Goal: Check status: Check status

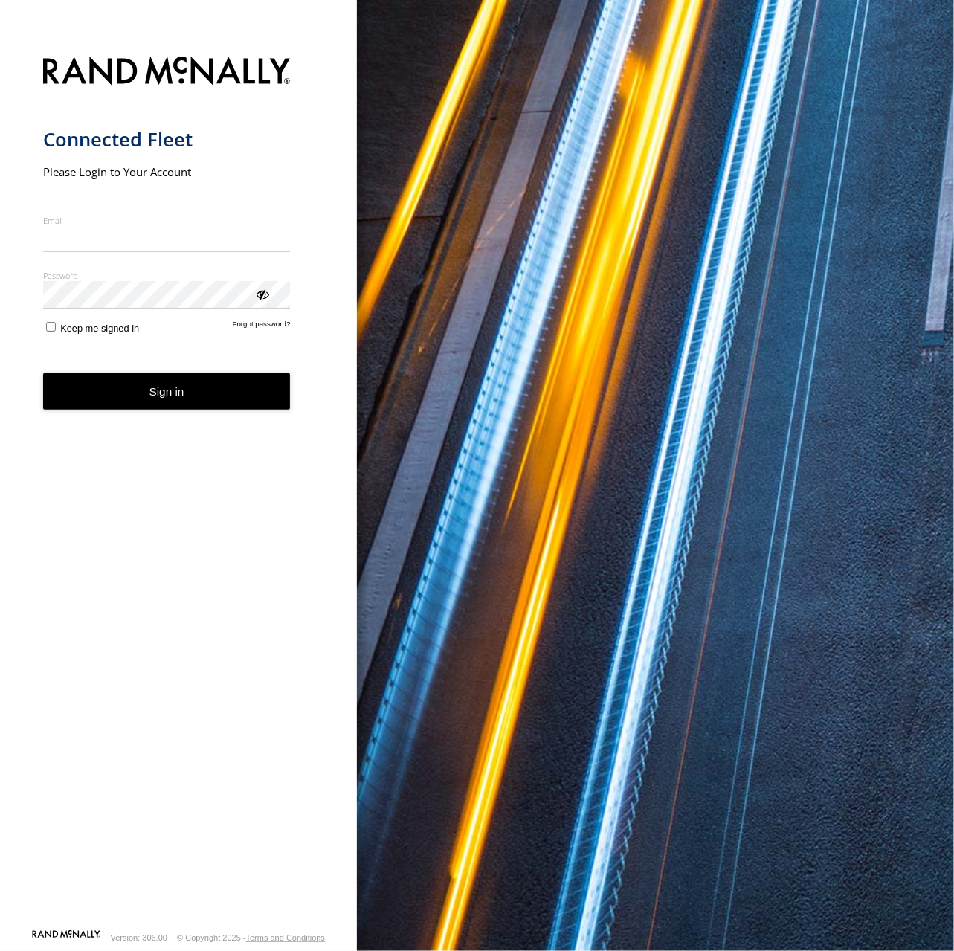
type input "**********"
click at [140, 407] on button "Sign in" at bounding box center [167, 391] width 248 height 36
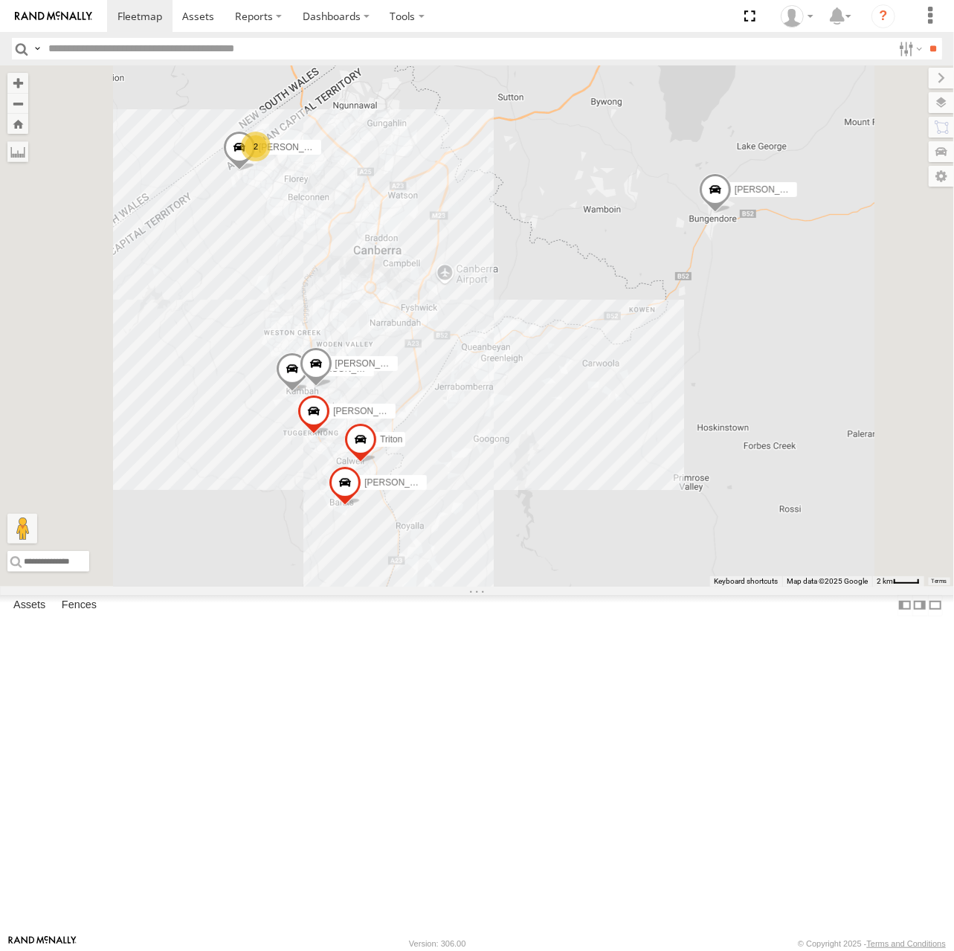
click at [0, 0] on div "[PERSON_NAME]" at bounding box center [0, 0] width 0 height 0
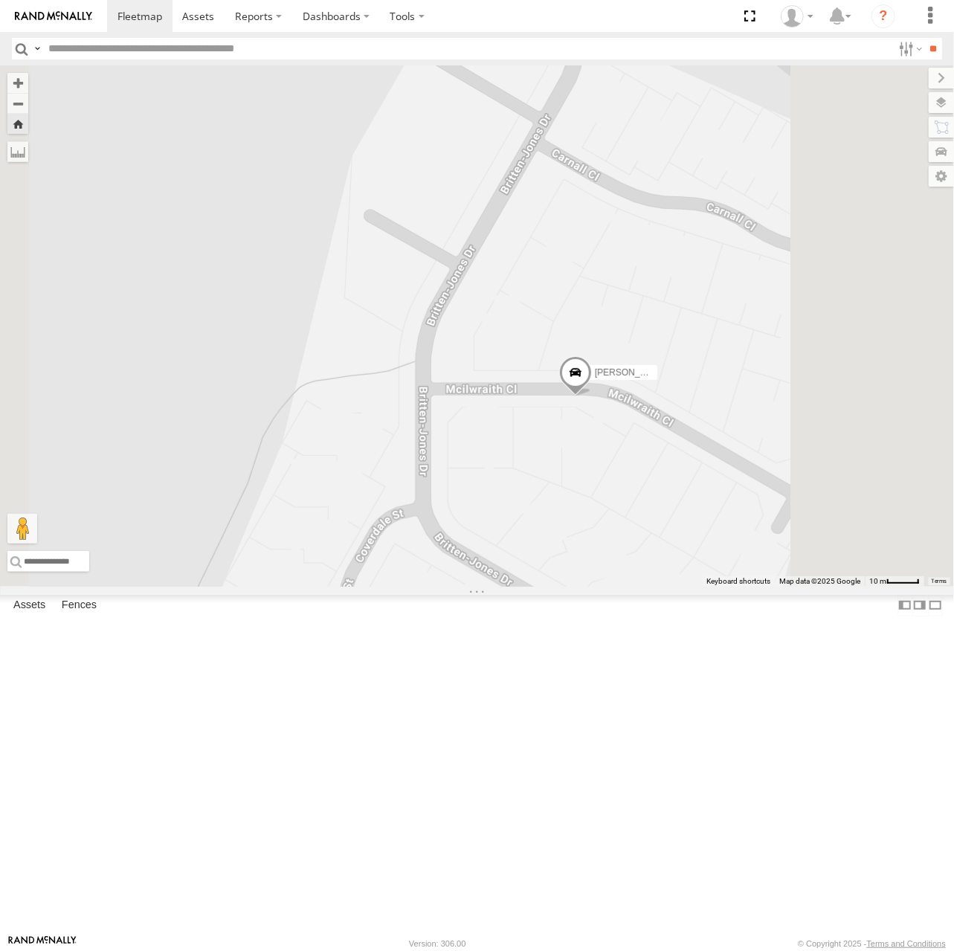
click at [592, 397] on span at bounding box center [575, 376] width 33 height 40
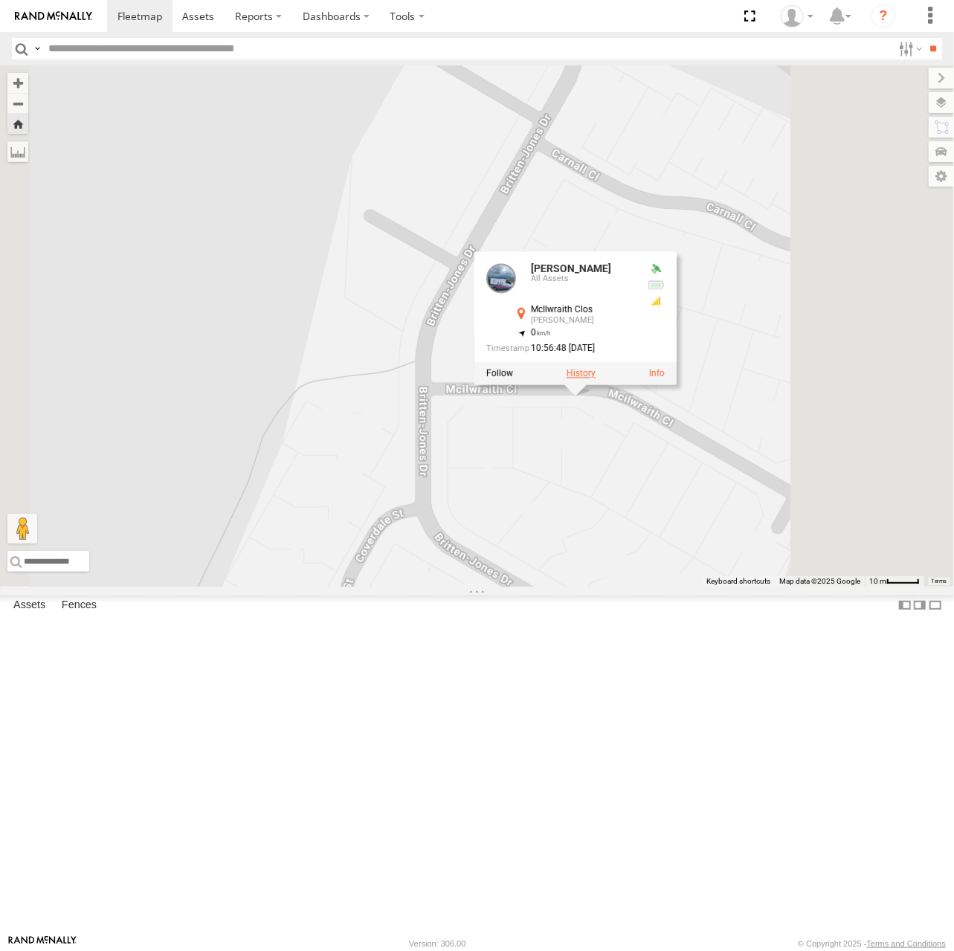
click at [596, 379] on label at bounding box center [581, 374] width 29 height 10
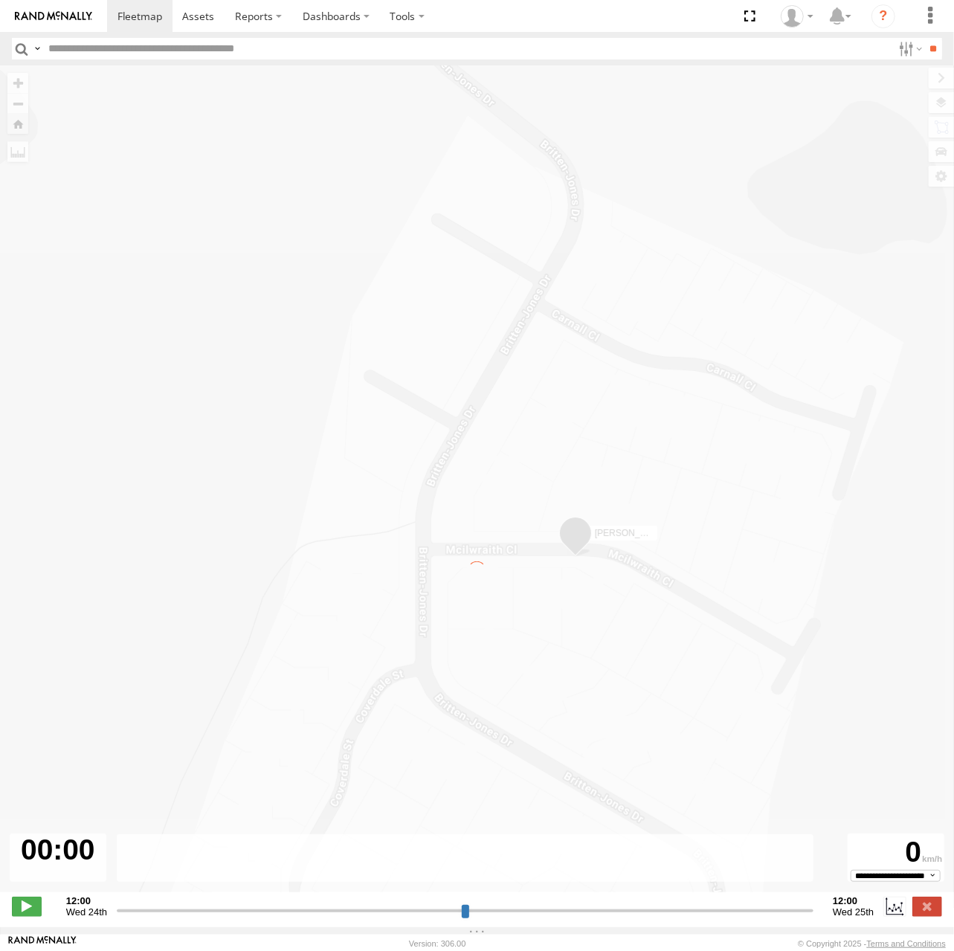
type input "**********"
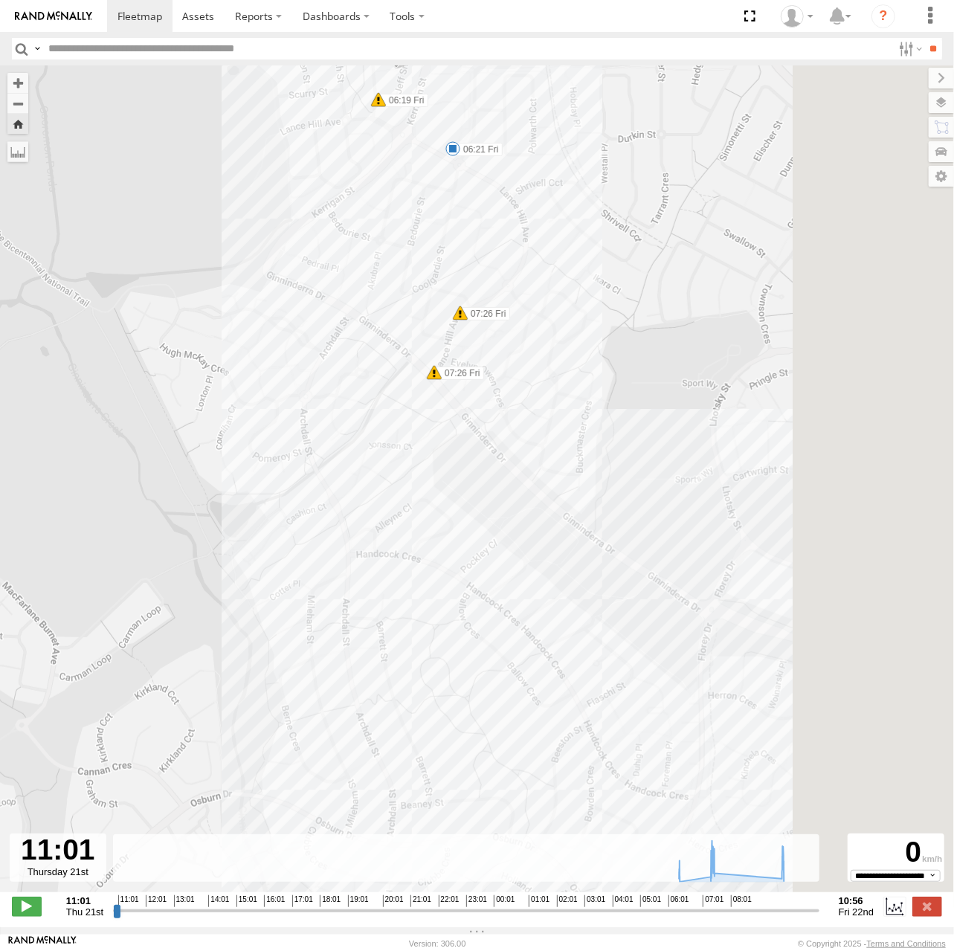
drag, startPoint x: 648, startPoint y: 236, endPoint x: 429, endPoint y: 202, distance: 221.4
click at [429, 202] on div "[PERSON_NAME] 06:19 Fri 06:21 Fri 07:26 Fri 07:26 Fri 07:58 Fri 09:48 Fri 09:54…" at bounding box center [477, 486] width 954 height 843
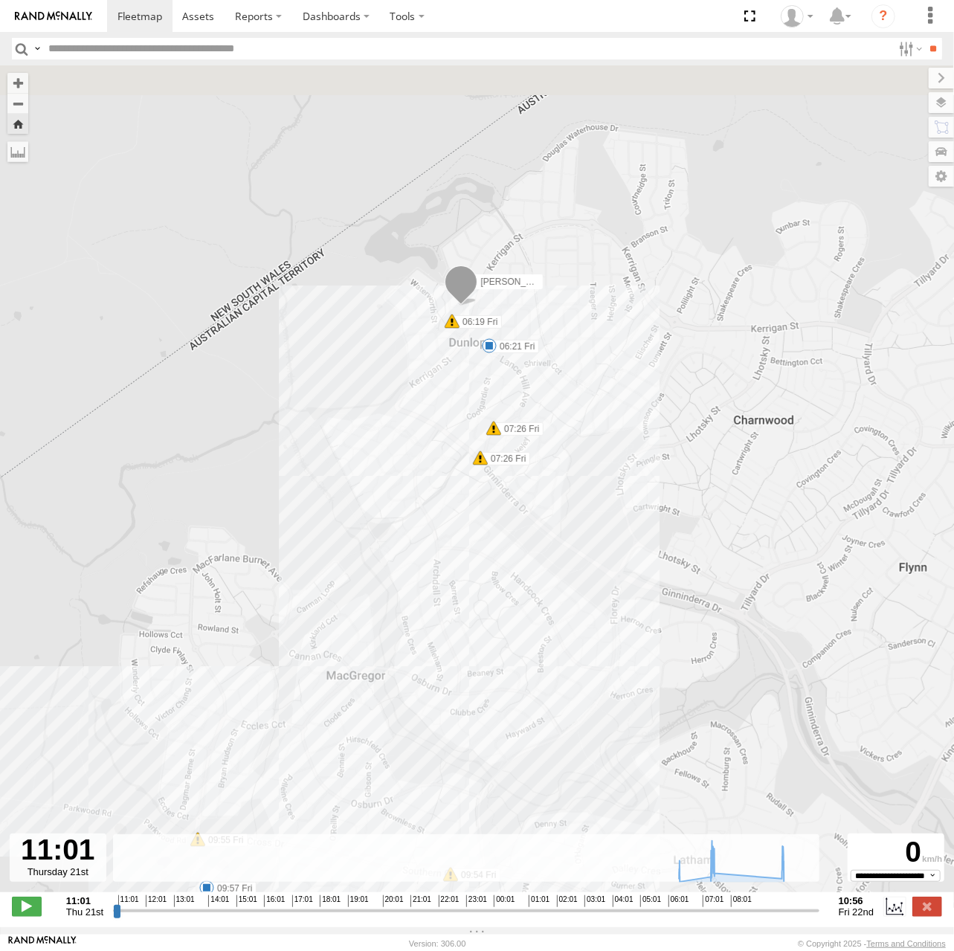
drag, startPoint x: 438, startPoint y: 471, endPoint x: 481, endPoint y: 623, distance: 158.3
click at [481, 623] on div "[PERSON_NAME] 06:19 Fri 06:21 Fri 07:26 Fri 07:26 Fri 07:58 Fri 09:48 Fri 09:54…" at bounding box center [477, 486] width 954 height 843
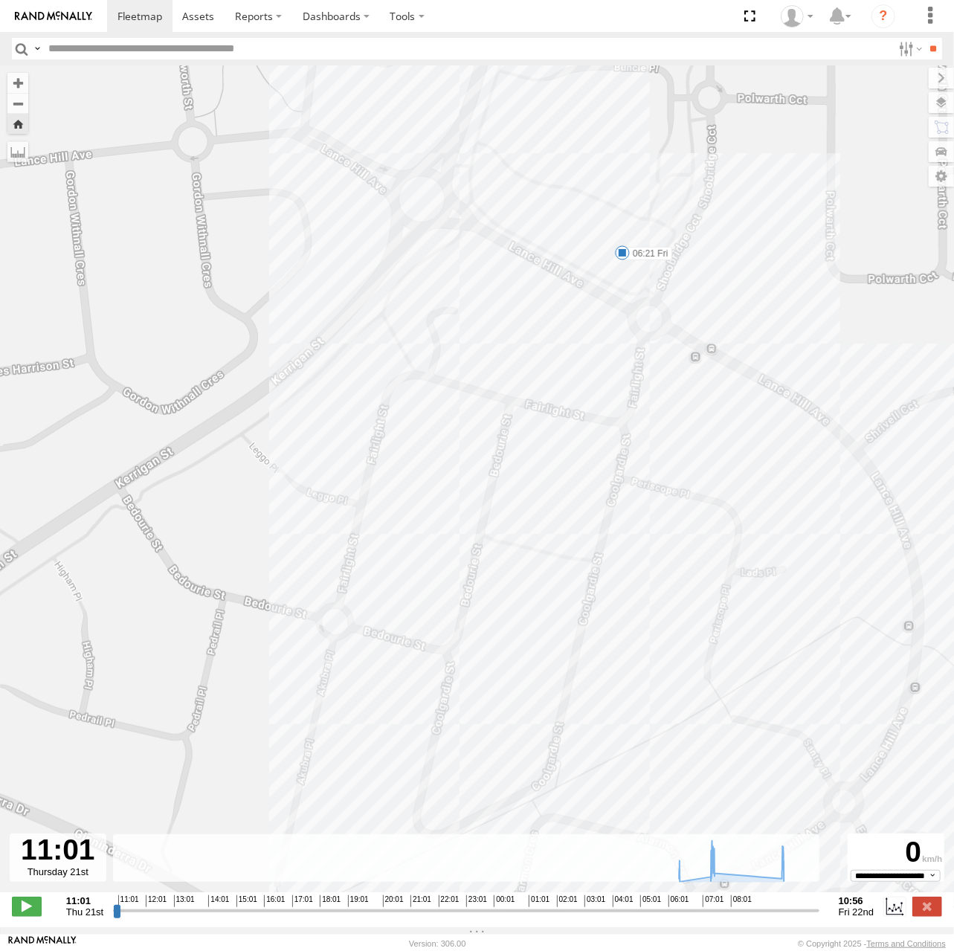
drag, startPoint x: 528, startPoint y: 367, endPoint x: 425, endPoint y: 550, distance: 210.2
click at [423, 553] on div "[PERSON_NAME] 06:19 Fri 06:21 Fri 07:26 Fri 07:26 Fri 07:58 Fri 09:48 Fri 09:54…" at bounding box center [477, 486] width 954 height 843
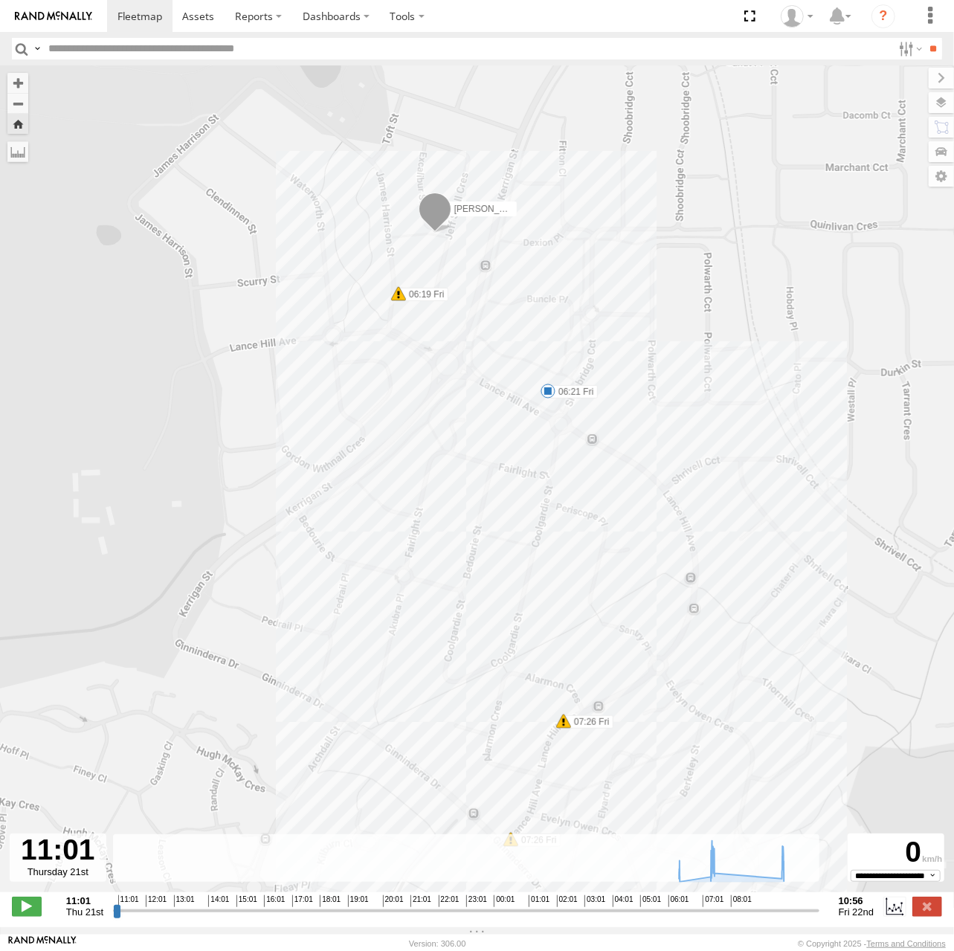
click at [543, 399] on span at bounding box center [548, 391] width 15 height 15
click at [546, 380] on div "06:21 [DATE] 07:23 [DATE] 1 2 [STREET_ADDRESS][PERSON_NAME]" at bounding box center [547, 341] width 177 height 80
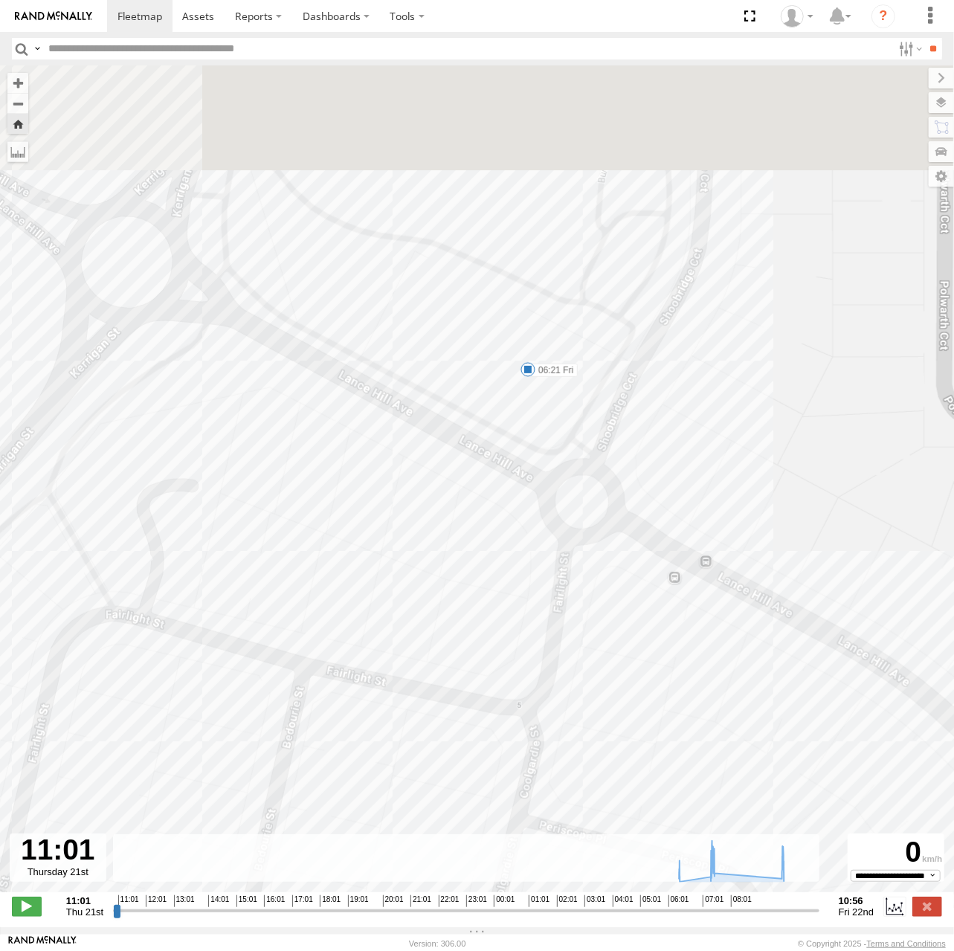
drag, startPoint x: 536, startPoint y: 447, endPoint x: 498, endPoint y: 591, distance: 148.7
click at [498, 595] on div "[PERSON_NAME] 06:19 Fri 06:21 Fri 07:26 Fri 07:26 Fri 07:58 Fri 09:48 Fri 09:54…" at bounding box center [477, 486] width 954 height 843
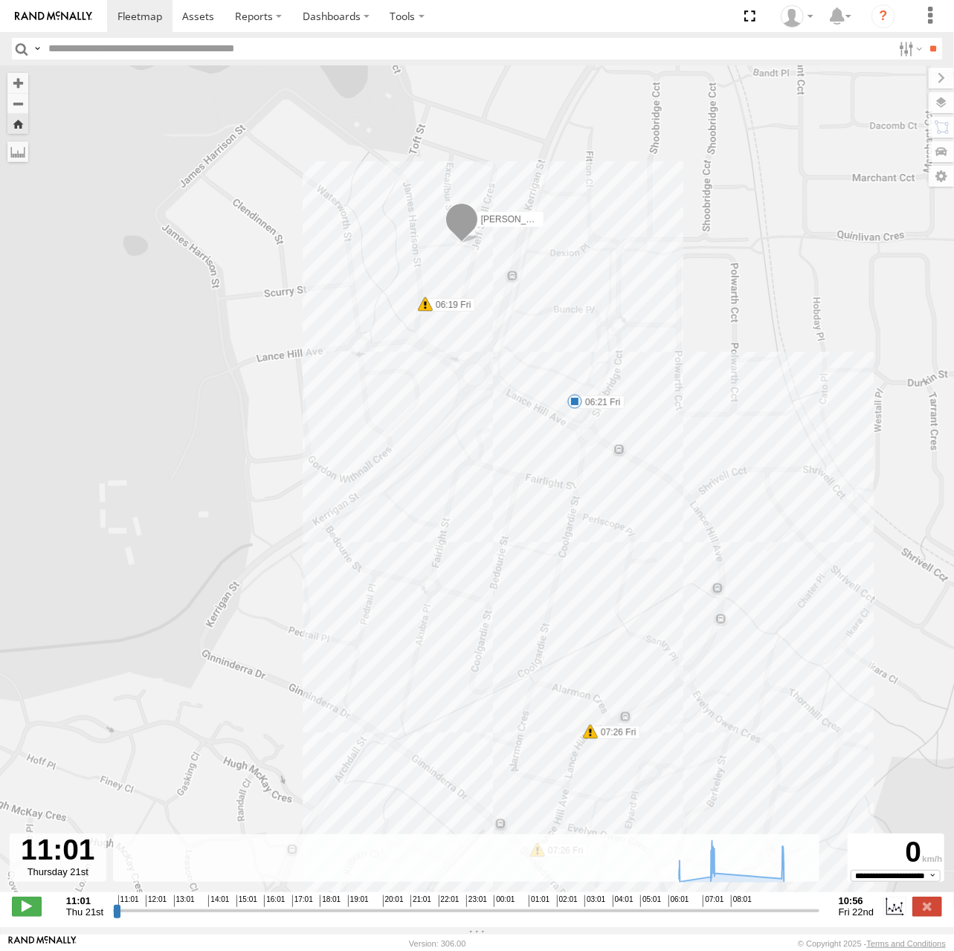
click at [573, 405] on span at bounding box center [575, 401] width 15 height 15
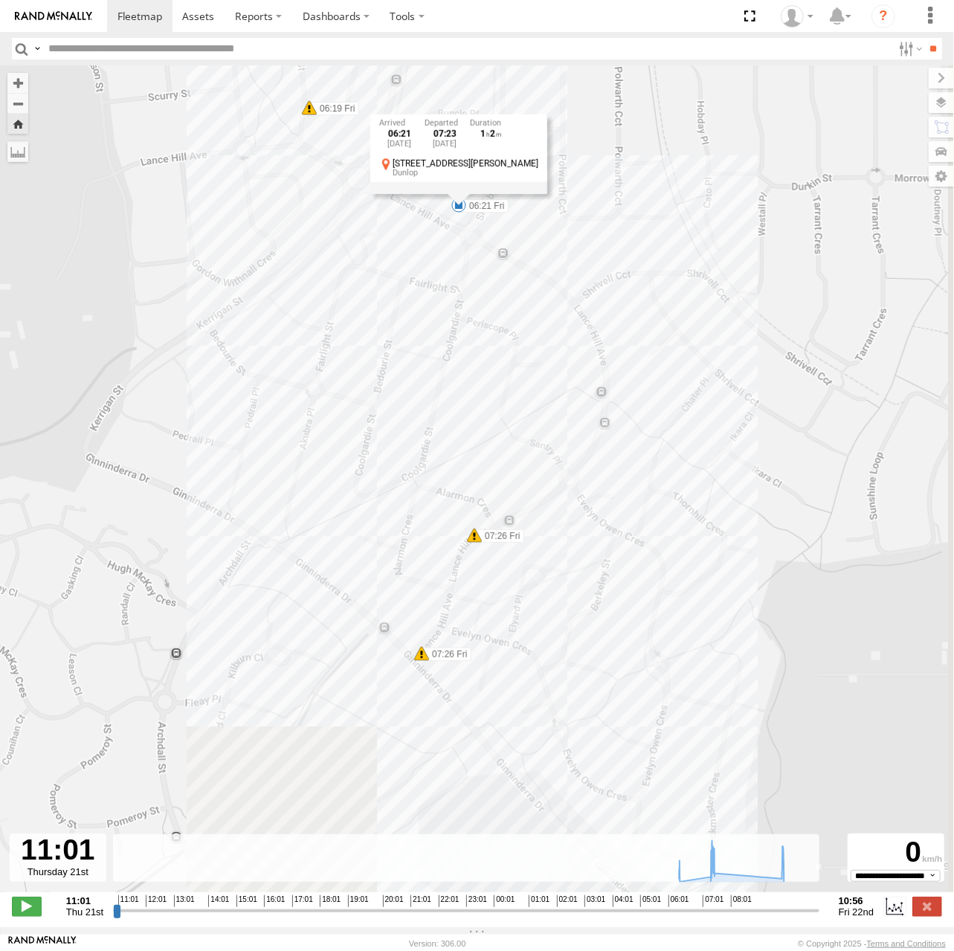
drag, startPoint x: 633, startPoint y: 610, endPoint x: 519, endPoint y: 404, distance: 235.4
click at [519, 404] on div "[PERSON_NAME] 06:19 Fri 06:21 Fri 07:26 Fri 07:26 Fri 07:58 Fri 09:48 Fri 09:54…" at bounding box center [477, 486] width 954 height 843
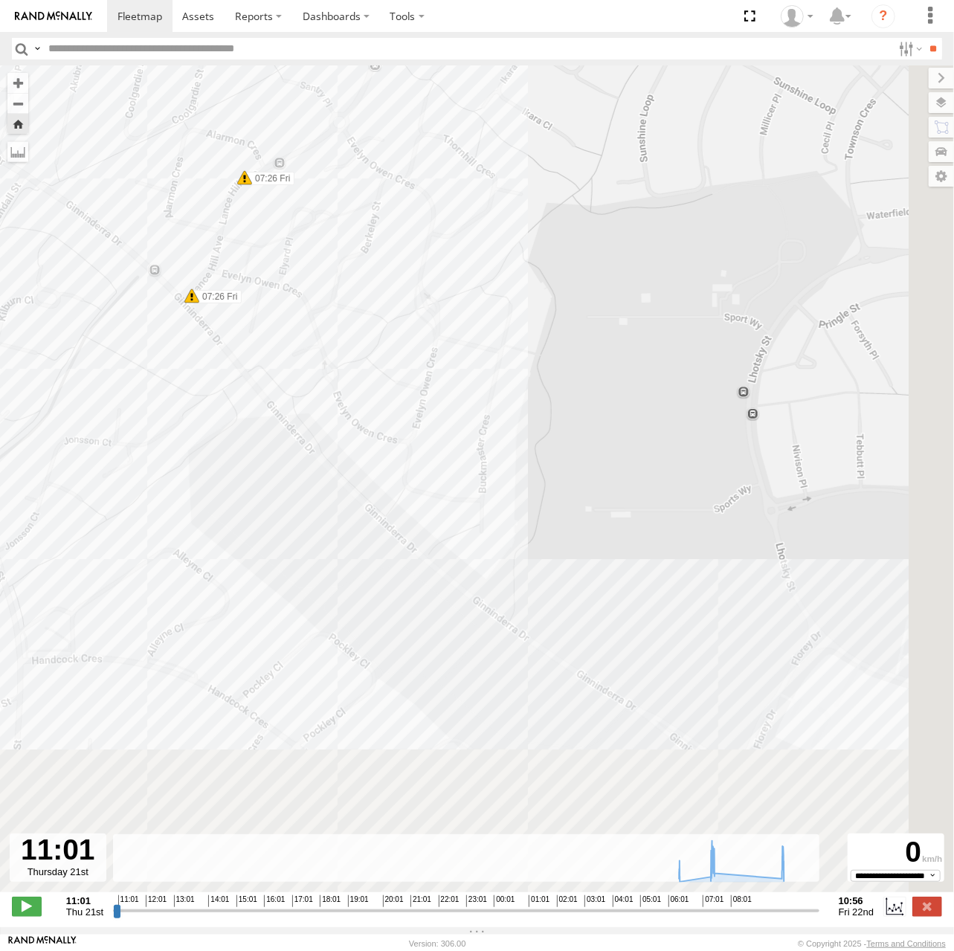
drag, startPoint x: 533, startPoint y: 649, endPoint x: 343, endPoint y: 368, distance: 339.2
click at [343, 368] on div "[PERSON_NAME] 06:19 Fri 06:21 Fri 07:26 Fri 07:26 Fri 07:58 Fri 09:48 Fri 09:54…" at bounding box center [477, 486] width 954 height 843
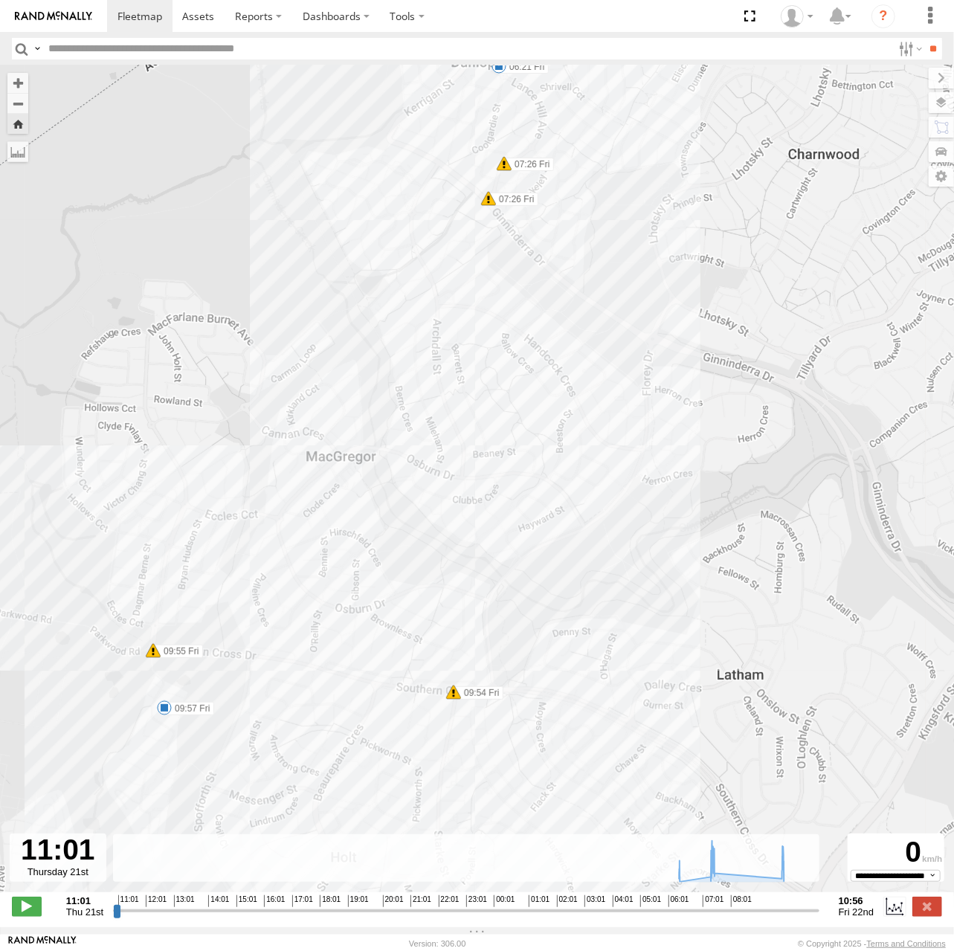
drag, startPoint x: 701, startPoint y: 704, endPoint x: 674, endPoint y: 403, distance: 302.5
click at [674, 403] on div "[PERSON_NAME] 06:19 Fri 06:21 Fri 07:26 Fri 07:26 Fri 07:58 Fri 09:48 Fri 09:54…" at bounding box center [477, 486] width 954 height 843
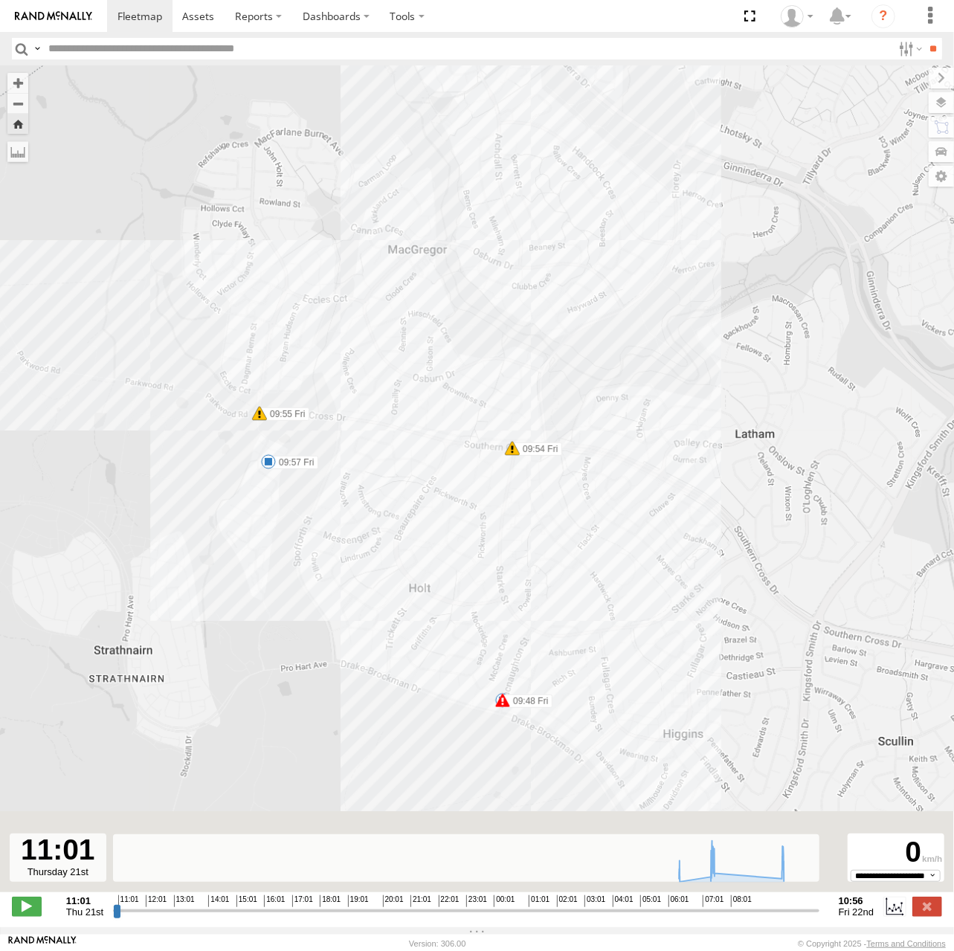
drag, startPoint x: 575, startPoint y: 673, endPoint x: 619, endPoint y: 406, distance: 270.7
click at [618, 404] on div "[PERSON_NAME] 06:19 Fri 06:21 Fri 07:26 Fri 07:26 Fri 07:58 Fri 09:48 Fri 09:54…" at bounding box center [477, 486] width 954 height 843
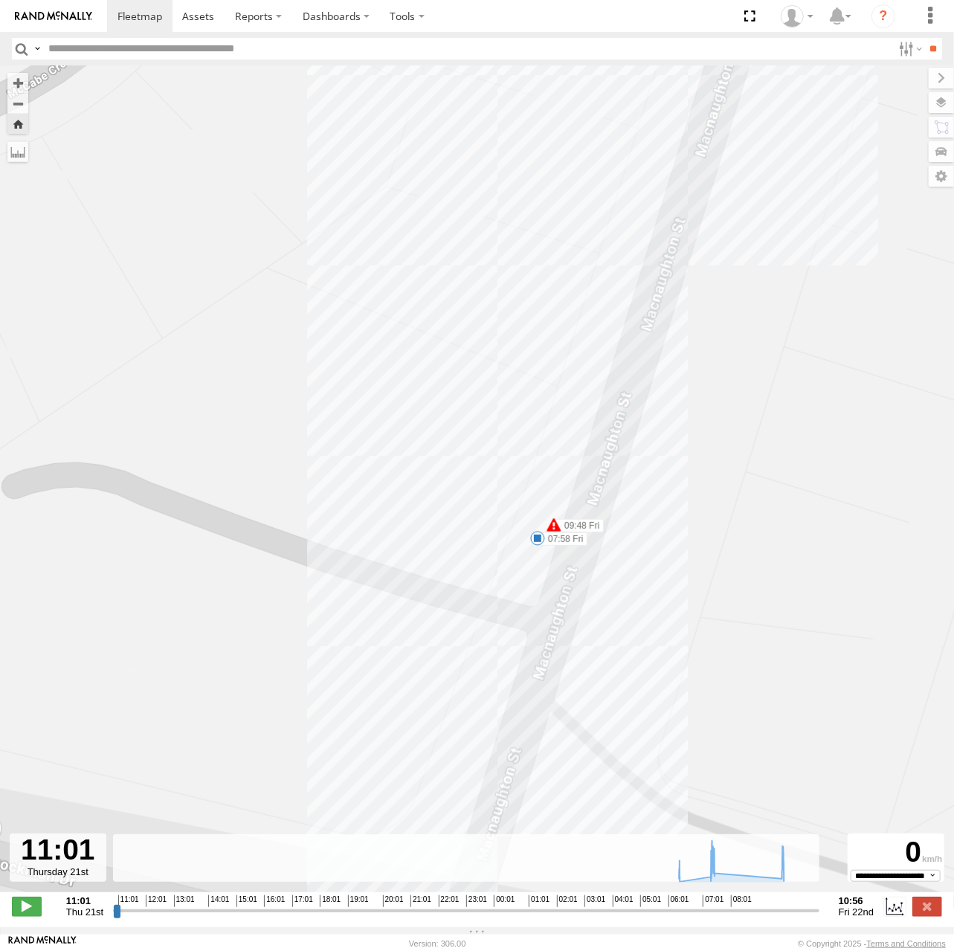
click at [535, 539] on span at bounding box center [537, 538] width 15 height 15
click at [539, 527] on div "07:58 [DATE] 09:48 [DATE] 1 50 3 [PERSON_NAME] [GEOGRAPHIC_DATA][PERSON_NAME]" at bounding box center [537, 488] width 177 height 80
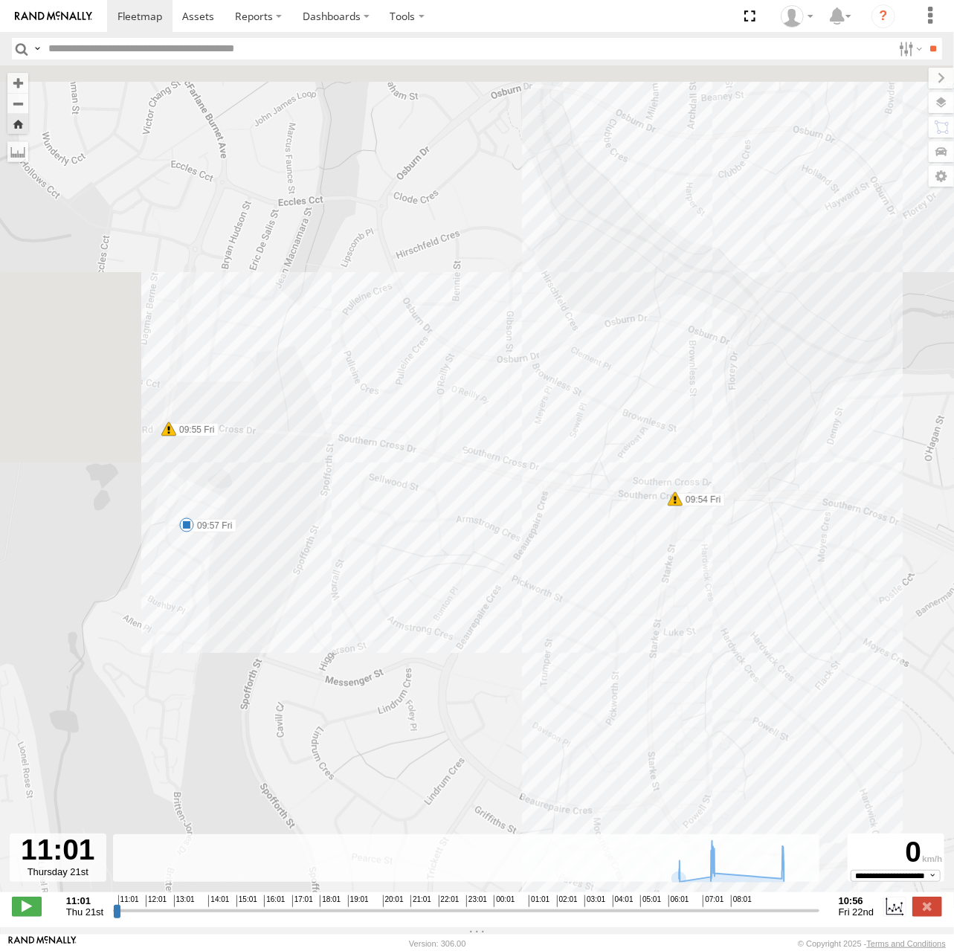
drag, startPoint x: 466, startPoint y: 331, endPoint x: 606, endPoint y: 905, distance: 591.1
click at [606, 905] on div "← Move left → Move right ↑ Move up ↓ Move down + Zoom in - Zoom out Home Jump l…" at bounding box center [477, 496] width 954 height 862
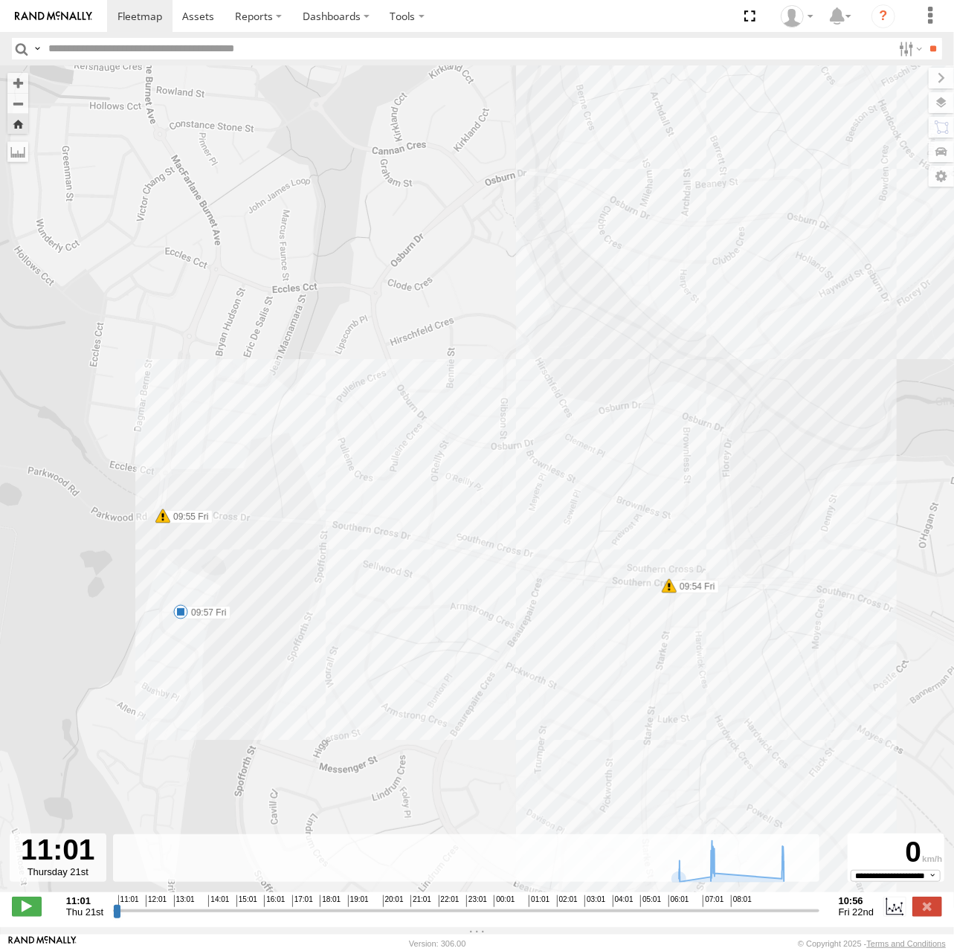
drag, startPoint x: 437, startPoint y: 690, endPoint x: 644, endPoint y: 703, distance: 207.2
click at [644, 703] on div "[PERSON_NAME] 06:19 Fri 06:21 Fri 07:26 Fri 07:26 Fri 07:58 Fri 09:48 Fri 09:54…" at bounding box center [477, 486] width 954 height 843
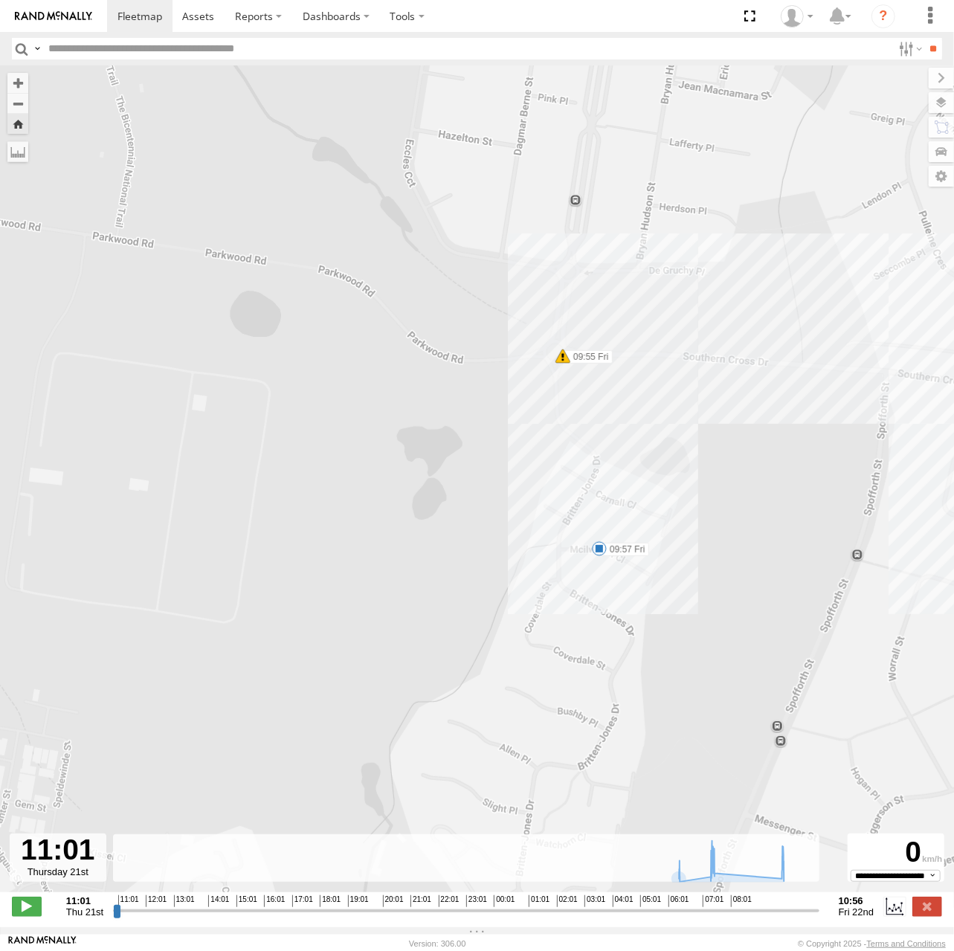
click at [595, 562] on div "[PERSON_NAME] 06:19 Fri 06:21 Fri 07:26 Fri 07:26 Fri 07:58 Fri 09:48 Fri 09:54…" at bounding box center [477, 486] width 954 height 843
click at [597, 556] on span at bounding box center [599, 549] width 15 height 15
click at [600, 537] on div "09:57 [DATE] 6 McIlwraith [PERSON_NAME]" at bounding box center [599, 498] width 164 height 80
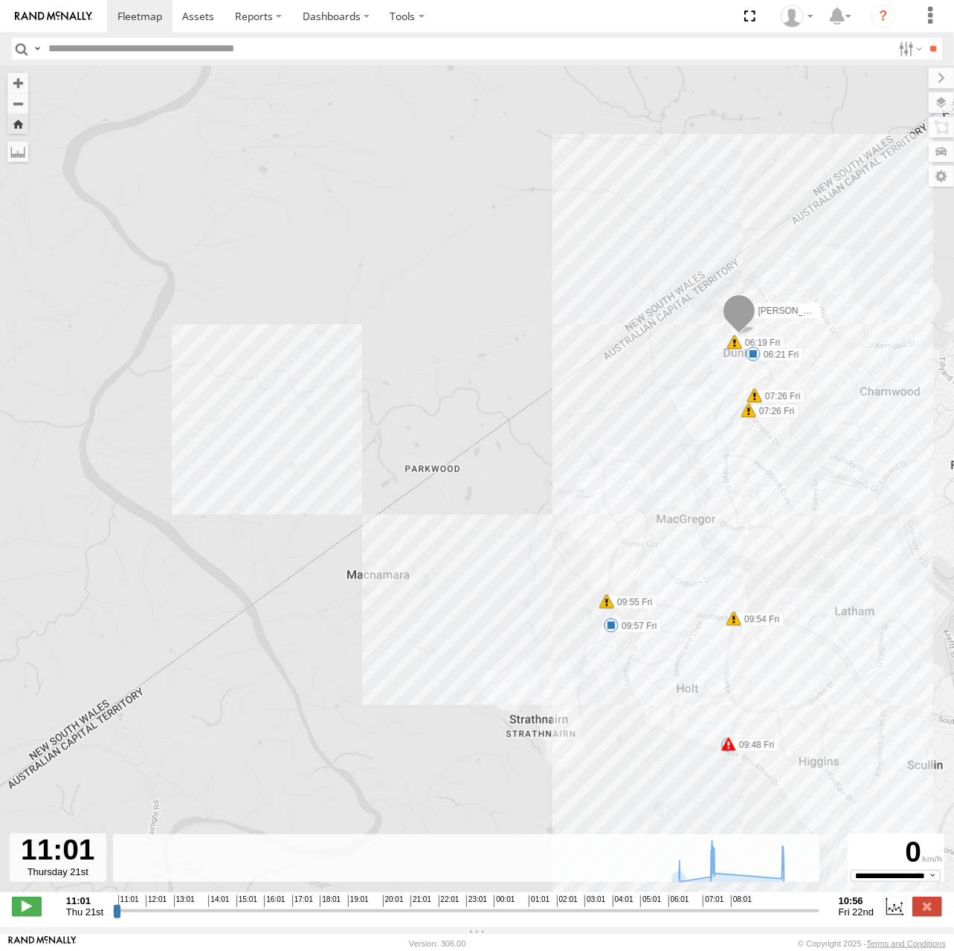
drag, startPoint x: 355, startPoint y: 391, endPoint x: 409, endPoint y: 426, distance: 65.0
click at [409, 426] on div "[PERSON_NAME] 06:19 Fri 06:21 Fri 07:26 Fri 07:26 Fri 07:58 Fri 09:48 Fri 09:54…" at bounding box center [477, 486] width 954 height 843
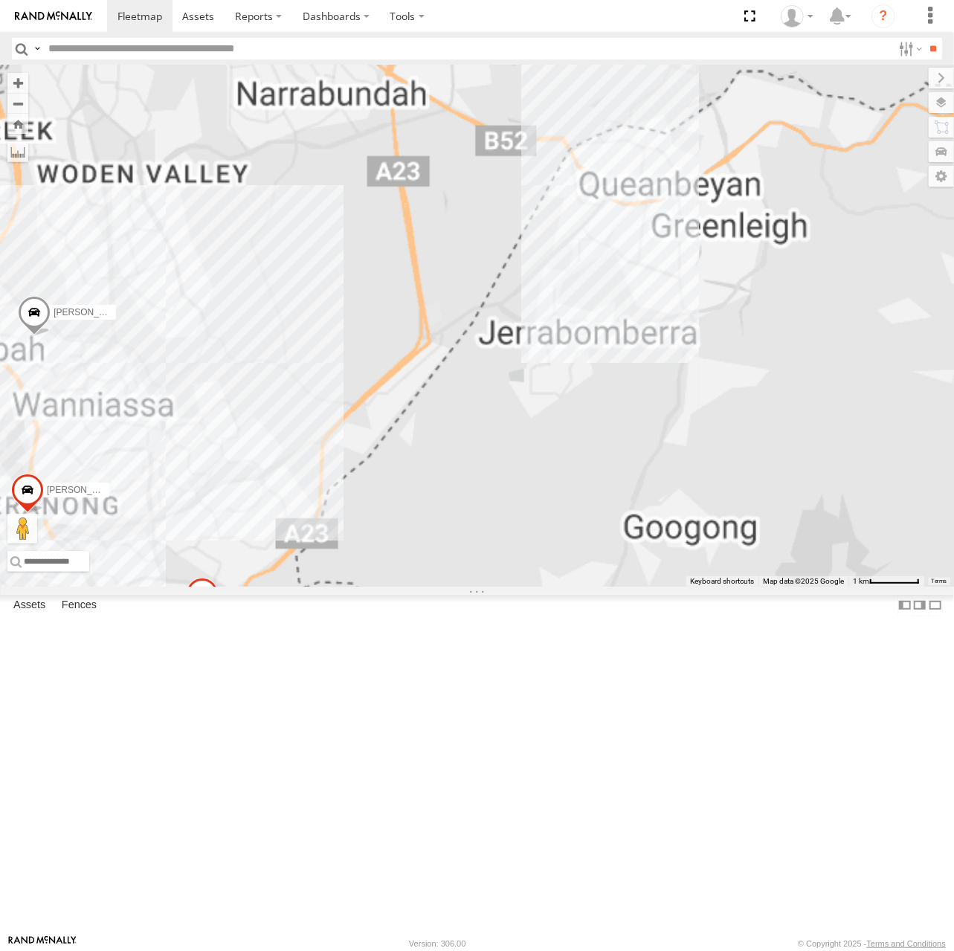
drag, startPoint x: 538, startPoint y: 513, endPoint x: 918, endPoint y: 835, distance: 498.7
click at [918, 587] on div "Daniel Triton Kyle Andrew Chris Tom" at bounding box center [477, 325] width 954 height 521
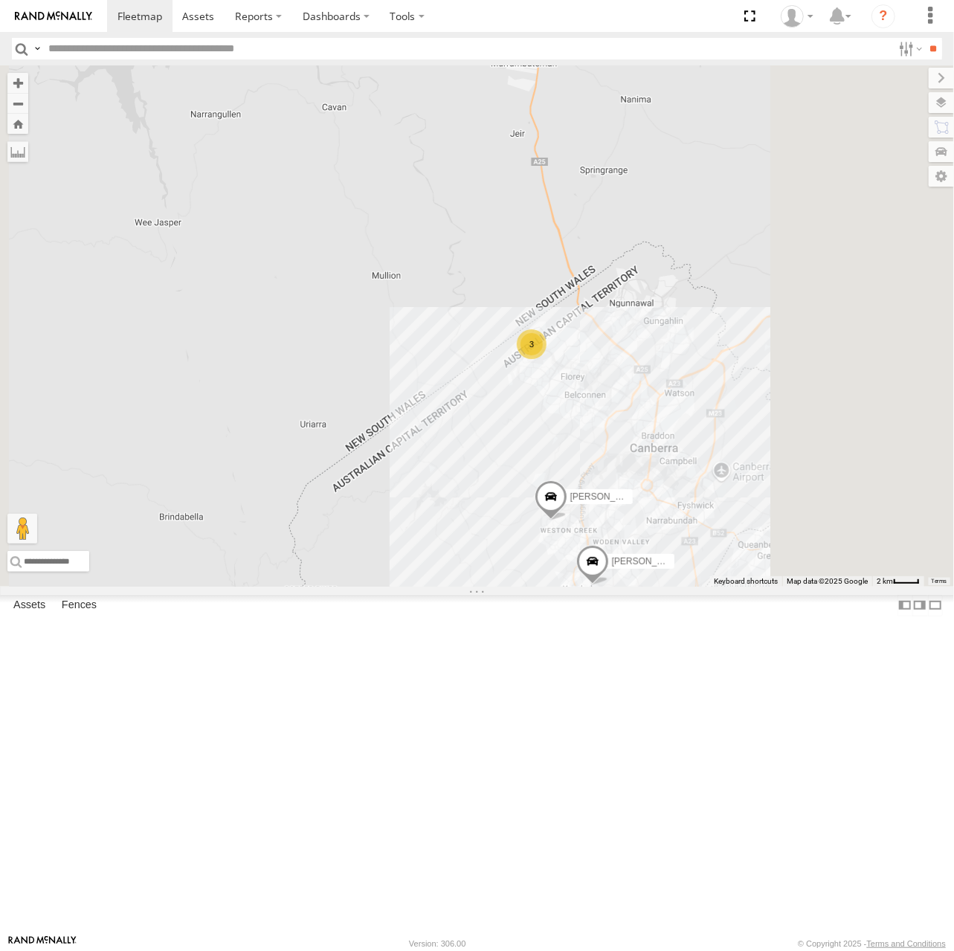
drag, startPoint x: 641, startPoint y: 580, endPoint x: 615, endPoint y: 598, distance: 32.0
click at [615, 587] on div "Daniel Triton Kyle Andrew Chris Tom 3" at bounding box center [477, 325] width 954 height 521
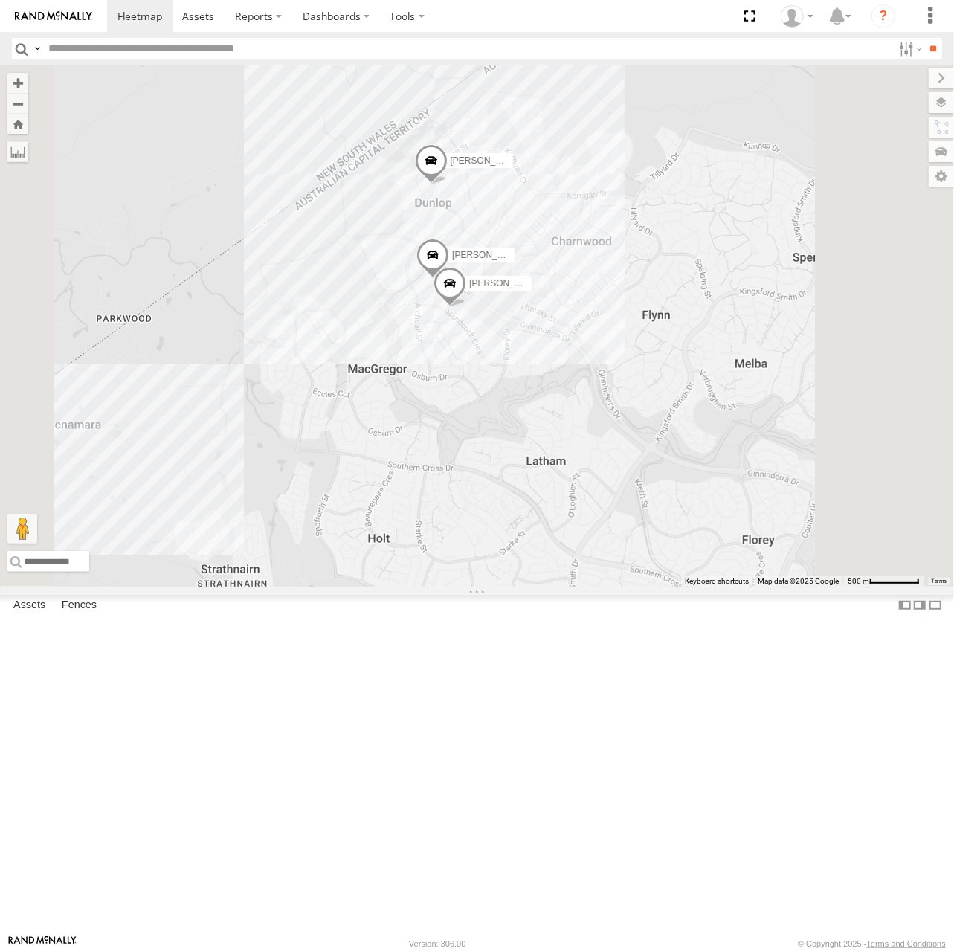
click at [447, 184] on span at bounding box center [430, 164] width 33 height 40
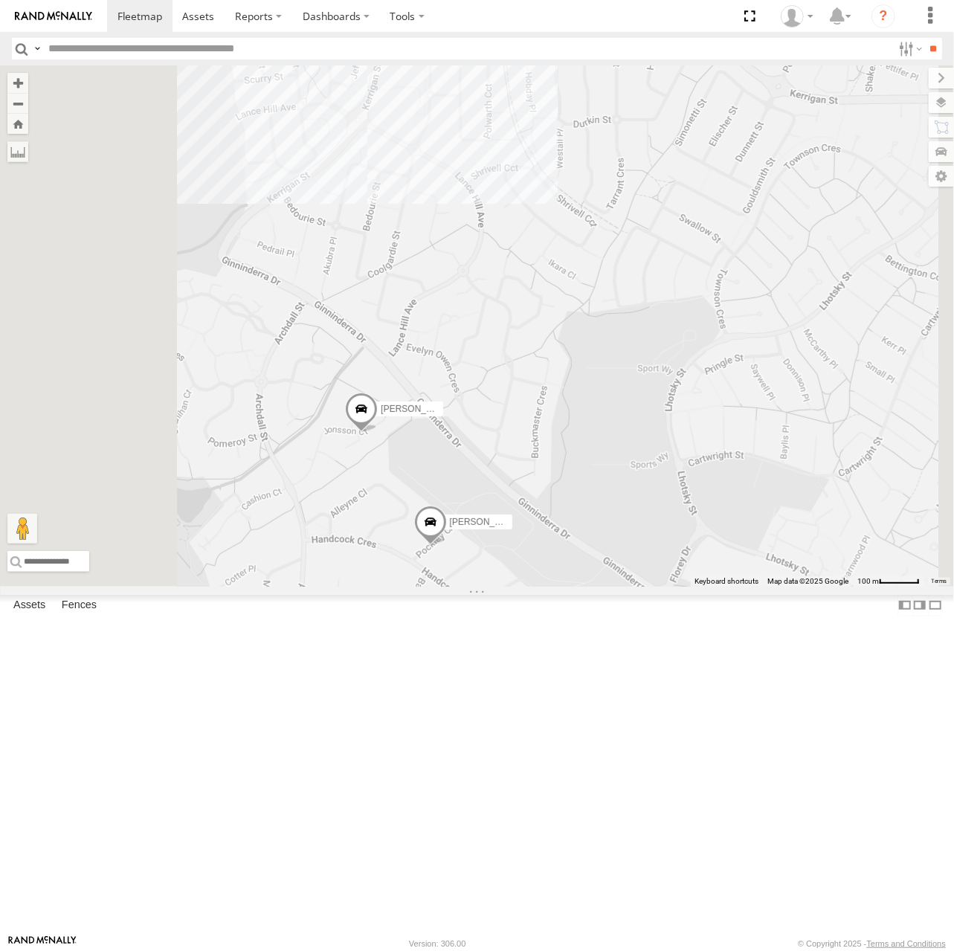
drag, startPoint x: 635, startPoint y: 376, endPoint x: 656, endPoint y: 514, distance: 139.9
click at [656, 514] on div "Daniel Triton Kyle Andrew Chris Tom Jamie Michael Peter Jamie All Assets Jamies…" at bounding box center [477, 325] width 954 height 521
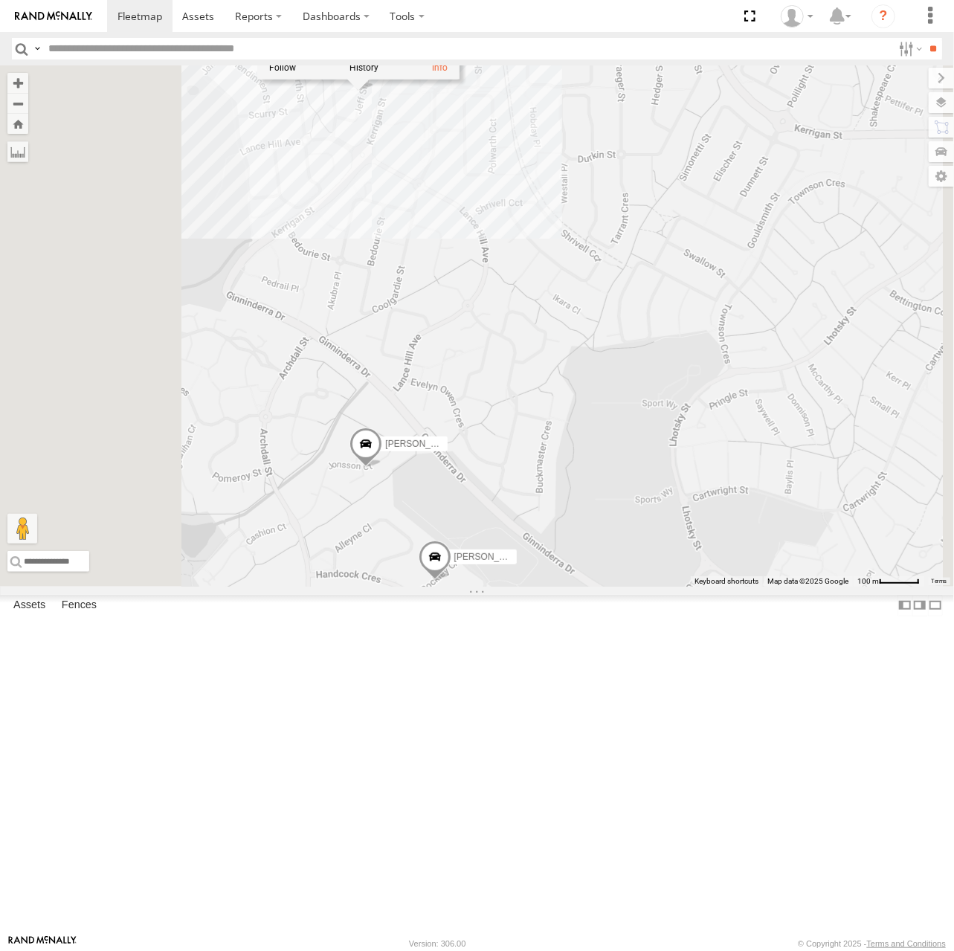
drag, startPoint x: 620, startPoint y: 399, endPoint x: 652, endPoint y: 480, distance: 87.2
click at [652, 480] on div "Daniel Triton Kyle Andrew Chris Tom Jamie Michael Peter Jamie All Assets Jamies…" at bounding box center [477, 325] width 954 height 521
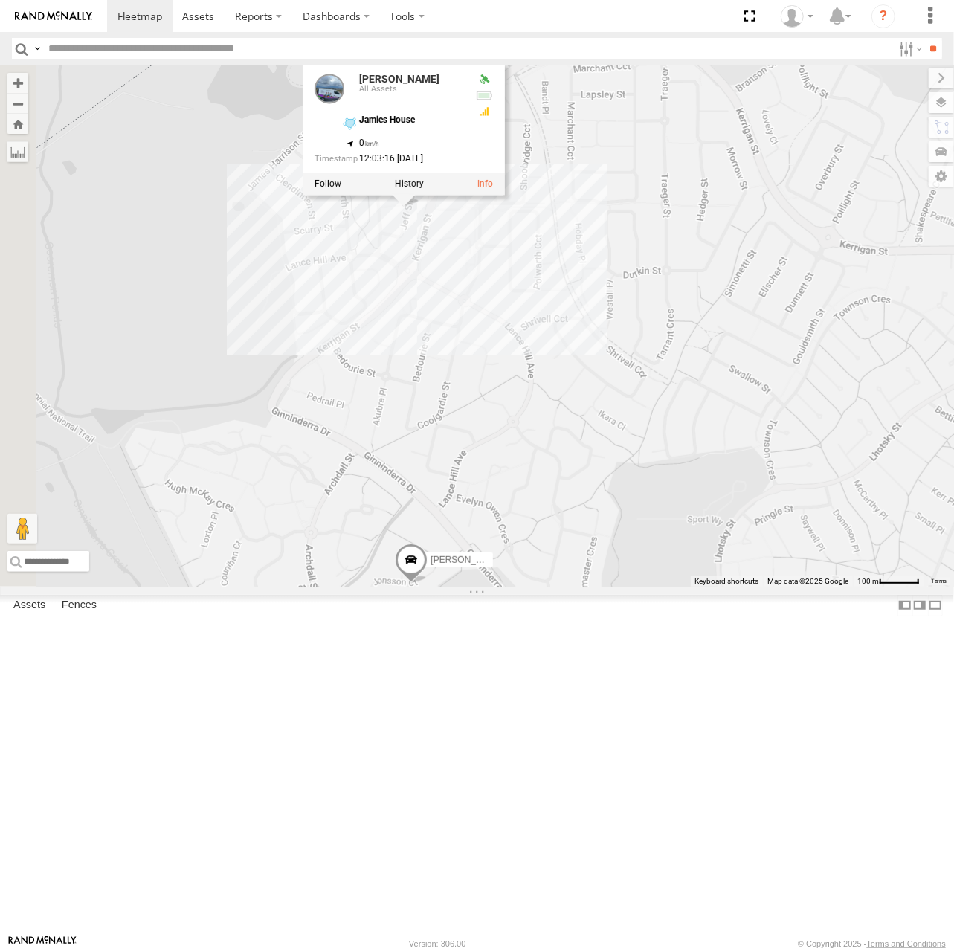
click at [652, 475] on div "Daniel Triton Kyle Andrew Chris Tom Jamie Michael Peter Jamie All Assets Jamies…" at bounding box center [477, 325] width 954 height 521
